Goal: Task Accomplishment & Management: Use online tool/utility

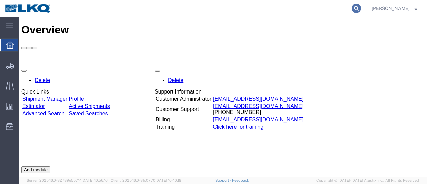
click at [361, 7] on icon at bounding box center [356, 8] width 9 height 9
paste input "56459846"
type input "56459846"
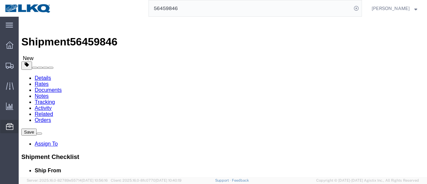
click at [0, 0] on span "Location Appointment" at bounding box center [0, 0] width 0 height 0
select select "27688"
select select "28716"
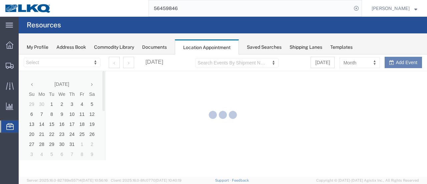
select select "28716"
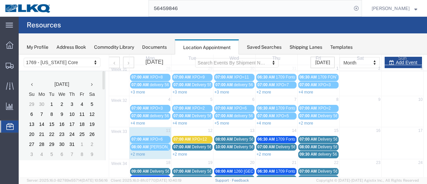
scroll to position [67, 0]
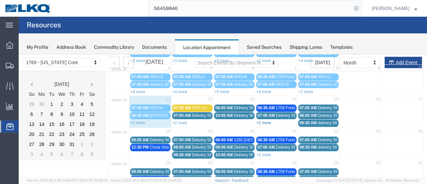
click at [265, 121] on link "+2 more" at bounding box center [264, 123] width 15 height 5
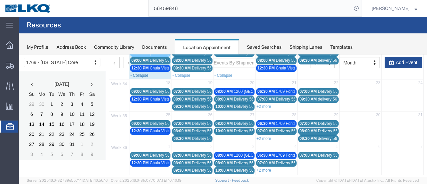
scroll to position [96, 0]
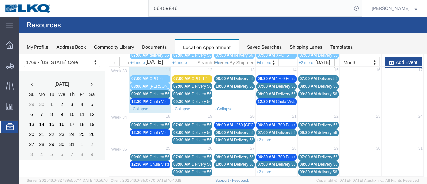
click at [150, 93] on span "Delivery 56108155" at bounding box center [166, 93] width 33 height 5
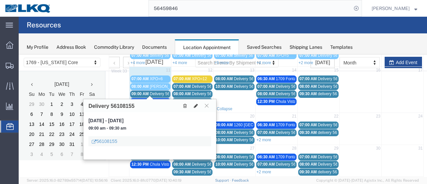
click at [196, 104] on icon at bounding box center [196, 105] width 4 height 5
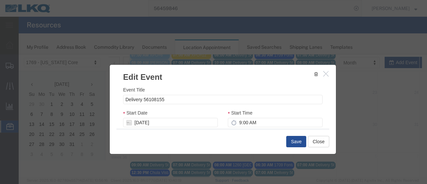
scroll to position [129, 0]
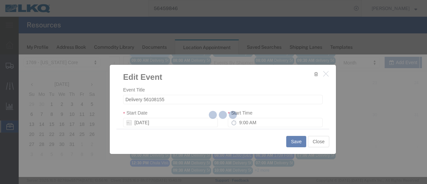
select select
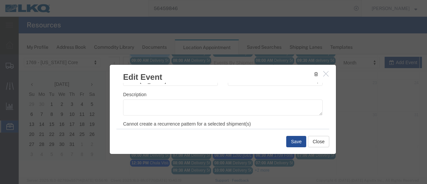
scroll to position [100, 0]
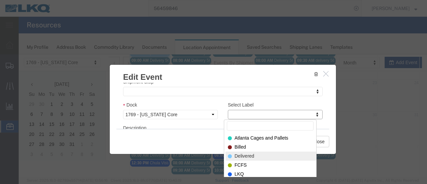
select select "40"
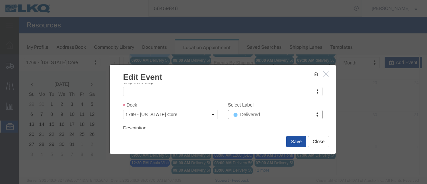
drag, startPoint x: 293, startPoint y: 139, endPoint x: 290, endPoint y: 142, distance: 4.3
click at [294, 139] on button "Save" at bounding box center [296, 141] width 20 height 11
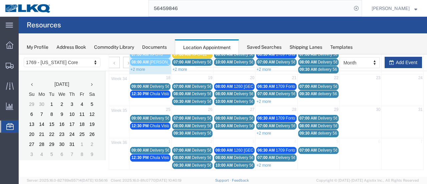
scroll to position [43, 0]
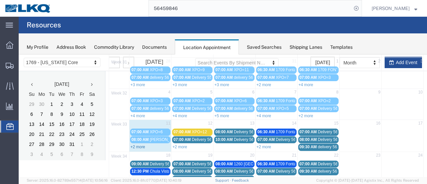
click at [134, 145] on link "+2 more" at bounding box center [138, 147] width 15 height 5
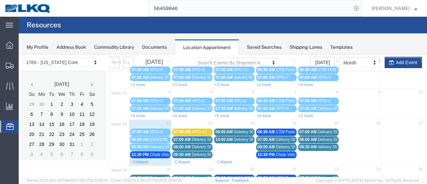
click at [153, 153] on span "Chula Vista Truck" at bounding box center [165, 154] width 31 height 5
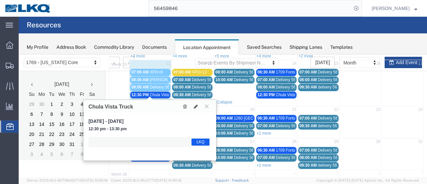
scroll to position [129, 0]
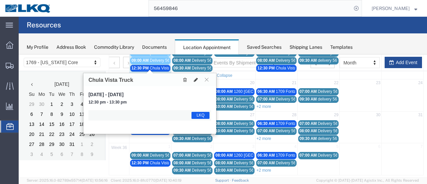
click at [195, 79] on icon at bounding box center [196, 79] width 4 height 5
select select "1"
select select "22"
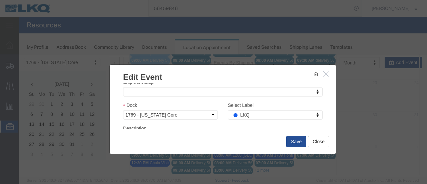
scroll to position [100, 0]
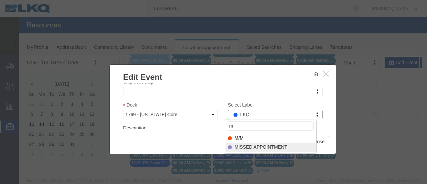
type input "m"
select select "100"
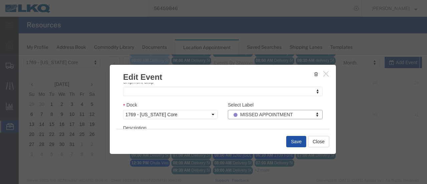
click at [292, 139] on button "Save" at bounding box center [296, 141] width 20 height 11
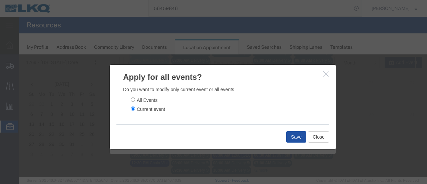
click at [296, 134] on button "Save" at bounding box center [296, 136] width 20 height 11
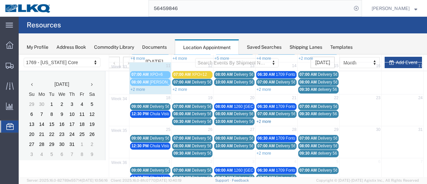
click at [262, 119] on link "+2 more" at bounding box center [264, 121] width 15 height 5
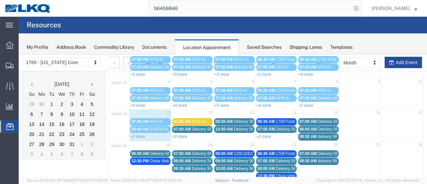
scroll to position [33, 0]
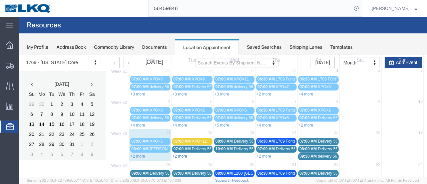
click at [179, 154] on link "+2 more" at bounding box center [180, 156] width 15 height 5
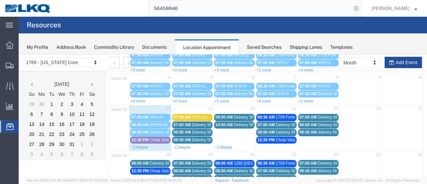
scroll to position [67, 0]
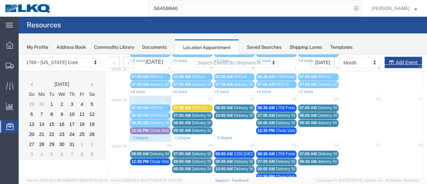
click at [224, 114] on span "10:00 AM" at bounding box center [224, 115] width 17 height 5
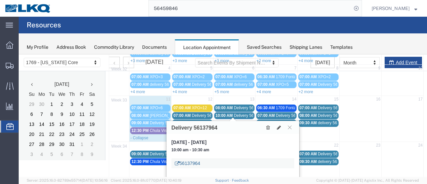
click at [183, 163] on link "56137964" at bounding box center [187, 163] width 25 height 7
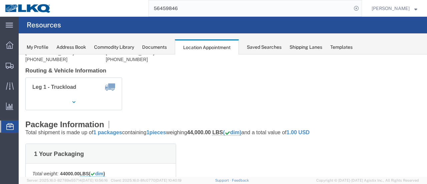
scroll to position [0, 0]
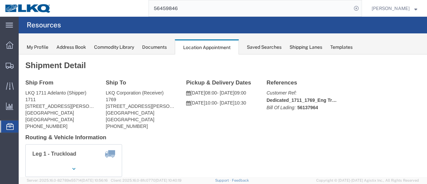
click at [0, 0] on span "Location Appointment" at bounding box center [0, 0] width 0 height 0
click at [155, 46] on div "Documents" at bounding box center [154, 47] width 25 height 7
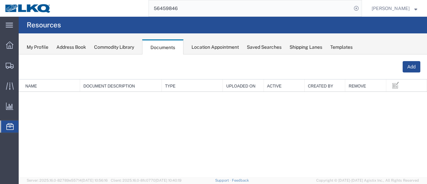
click at [205, 46] on div "Location Appointment" at bounding box center [215, 47] width 47 height 7
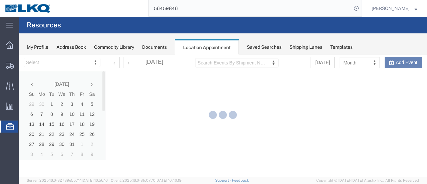
select select "28716"
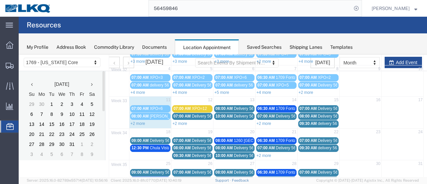
scroll to position [67, 0]
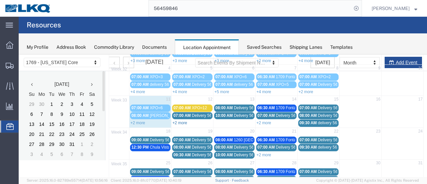
click at [182, 121] on link "+2 more" at bounding box center [180, 123] width 15 height 5
